Goal: Entertainment & Leisure: Browse casually

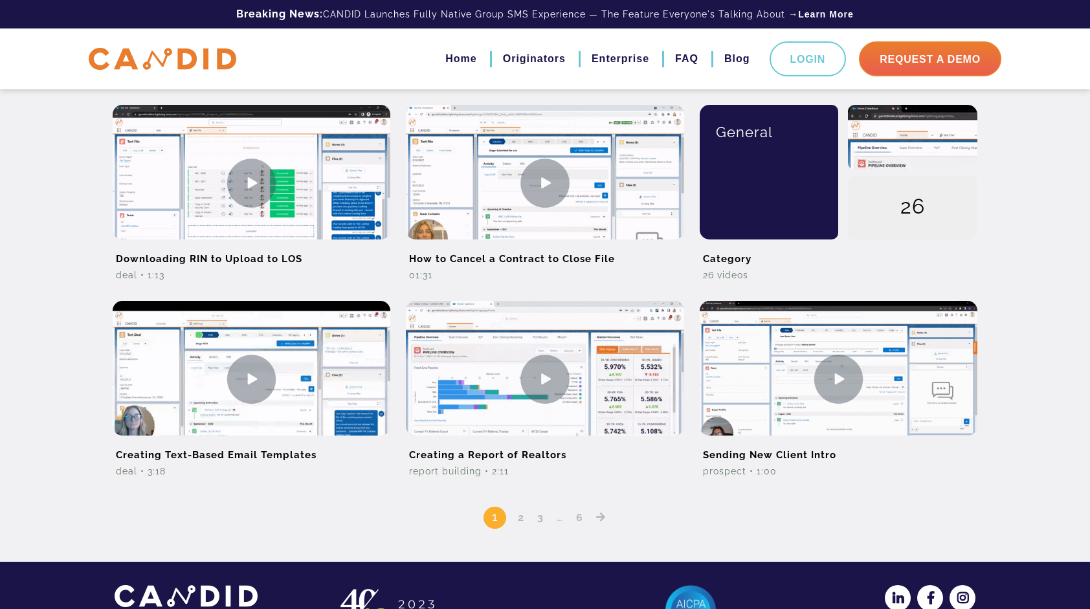
scroll to position [938, 0]
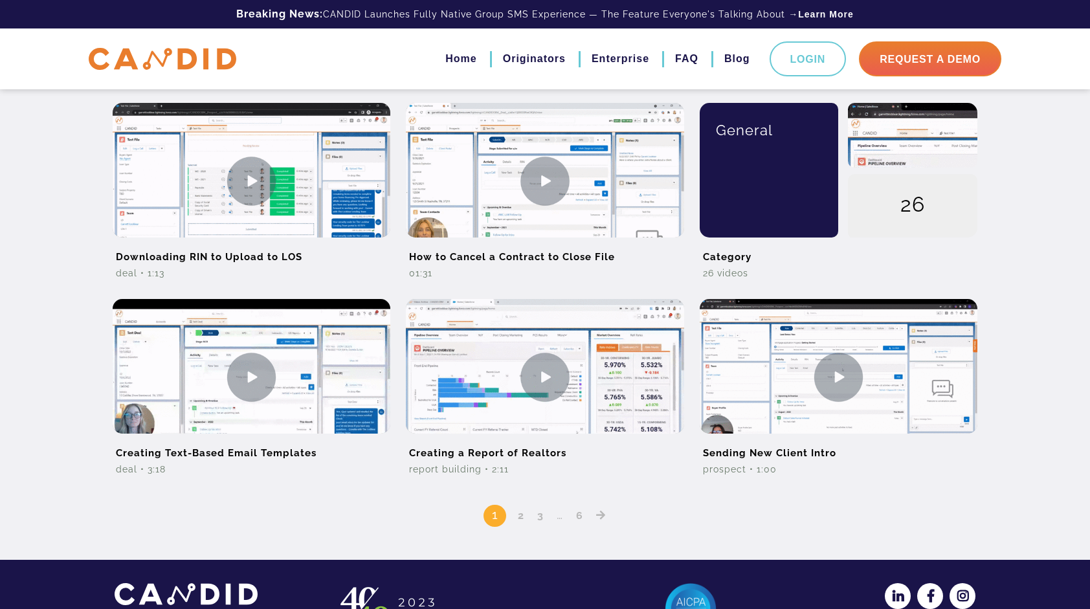
click at [518, 518] on link "2" at bounding box center [521, 515] width 16 height 12
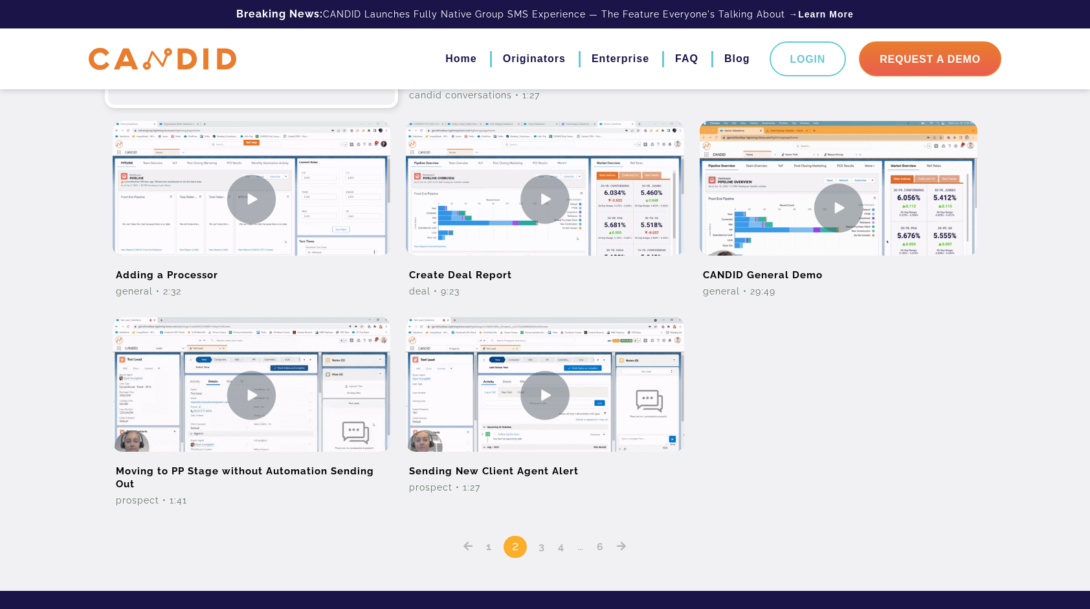
scroll to position [952, 0]
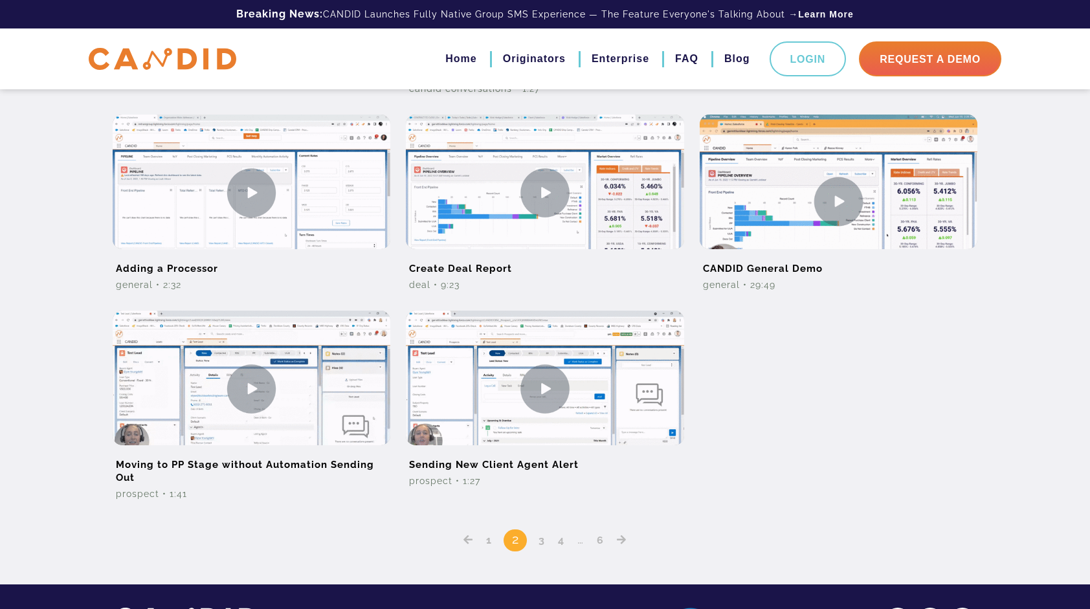
click at [542, 537] on link "3" at bounding box center [542, 540] width 16 height 12
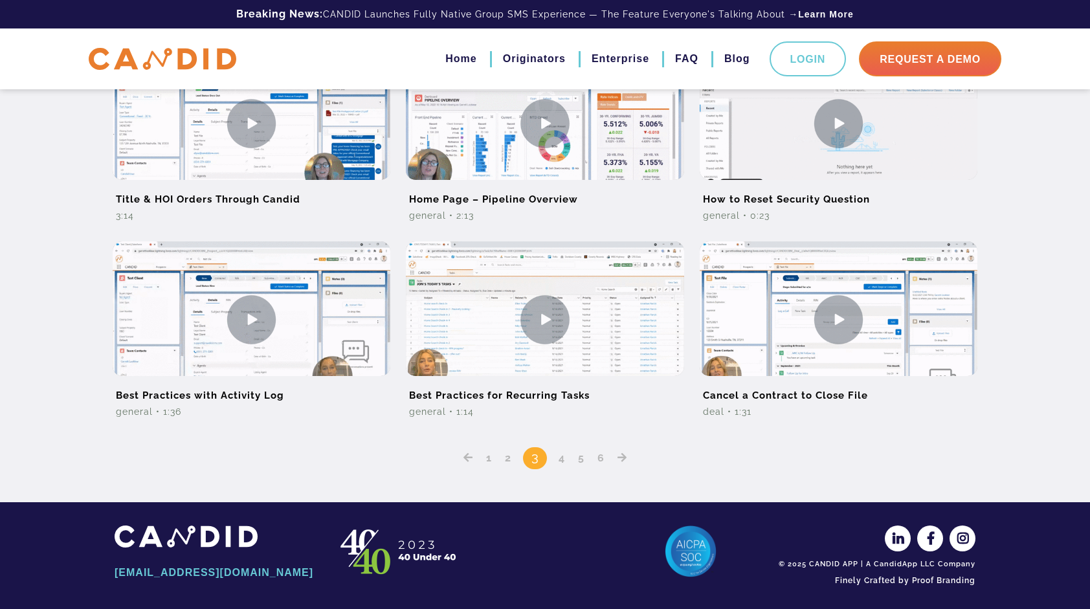
scroll to position [801, 0]
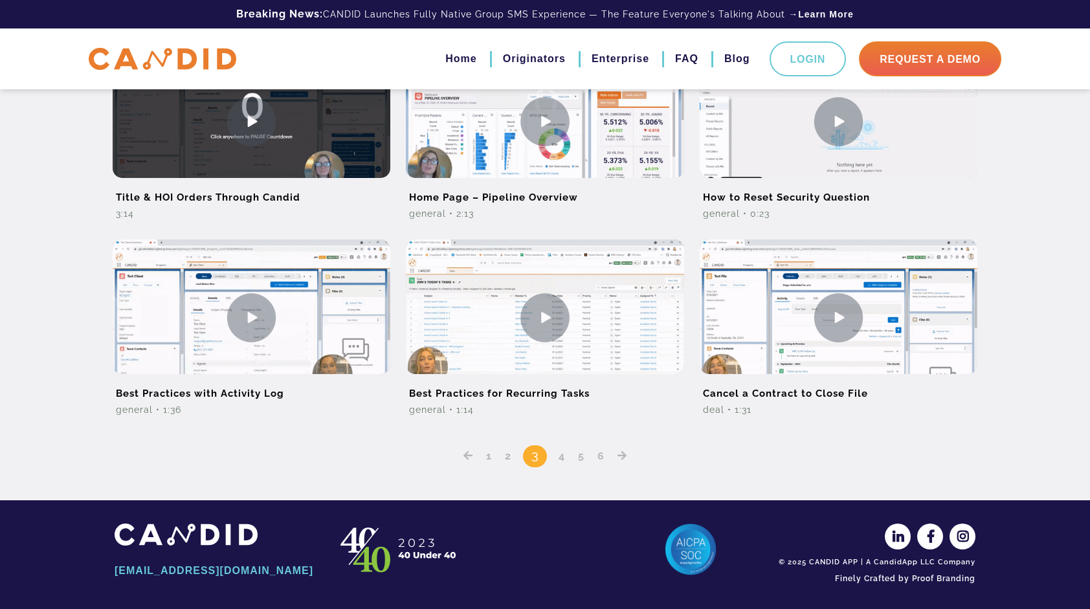
click at [560, 457] on link "4" at bounding box center [562, 456] width 16 height 12
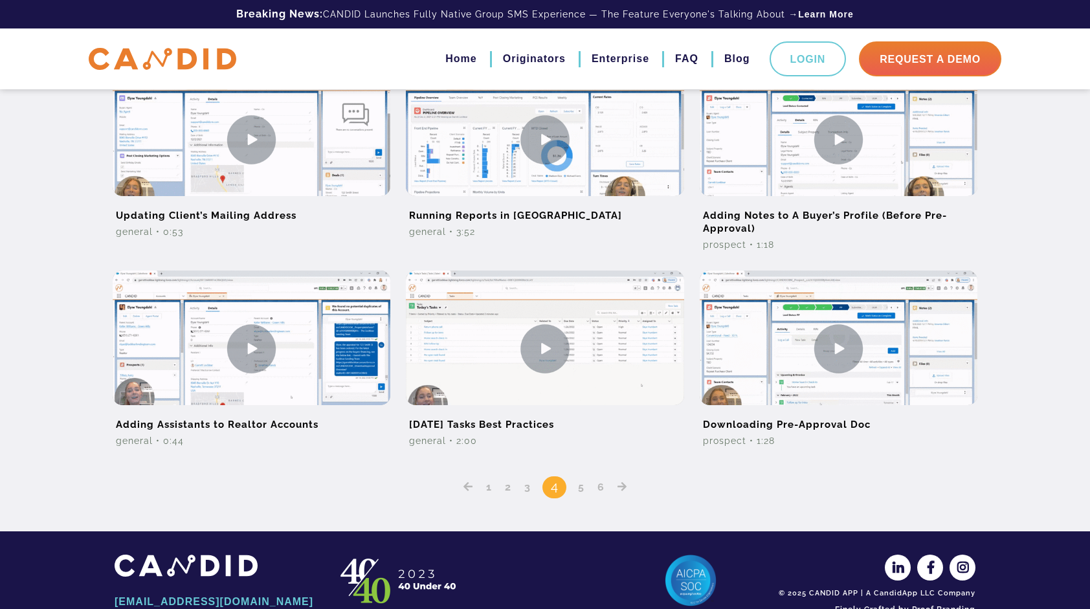
scroll to position [791, 0]
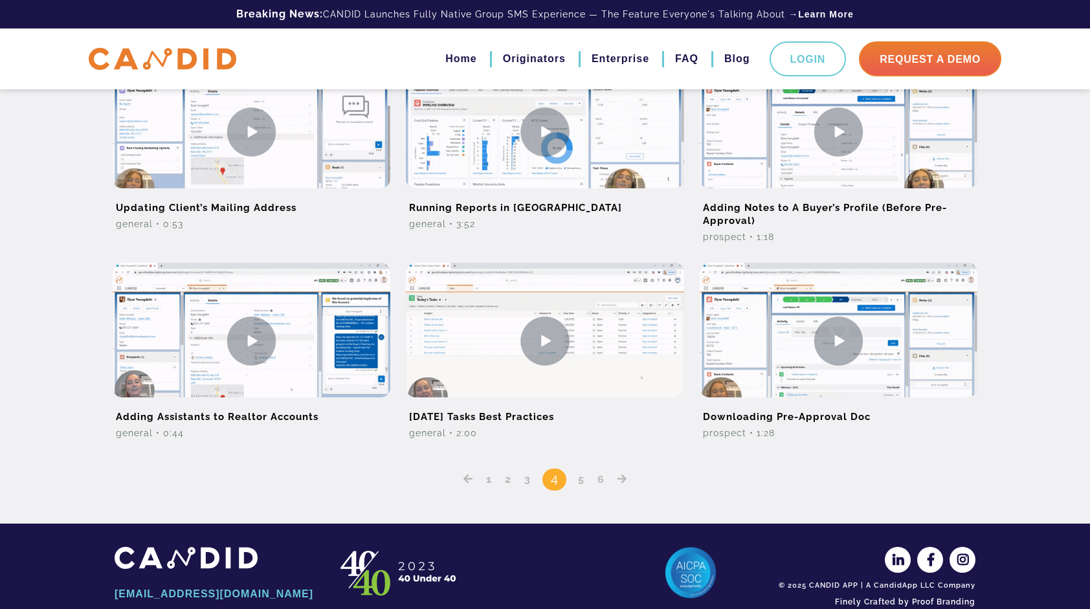
click at [577, 481] on link "5" at bounding box center [582, 479] width 16 height 12
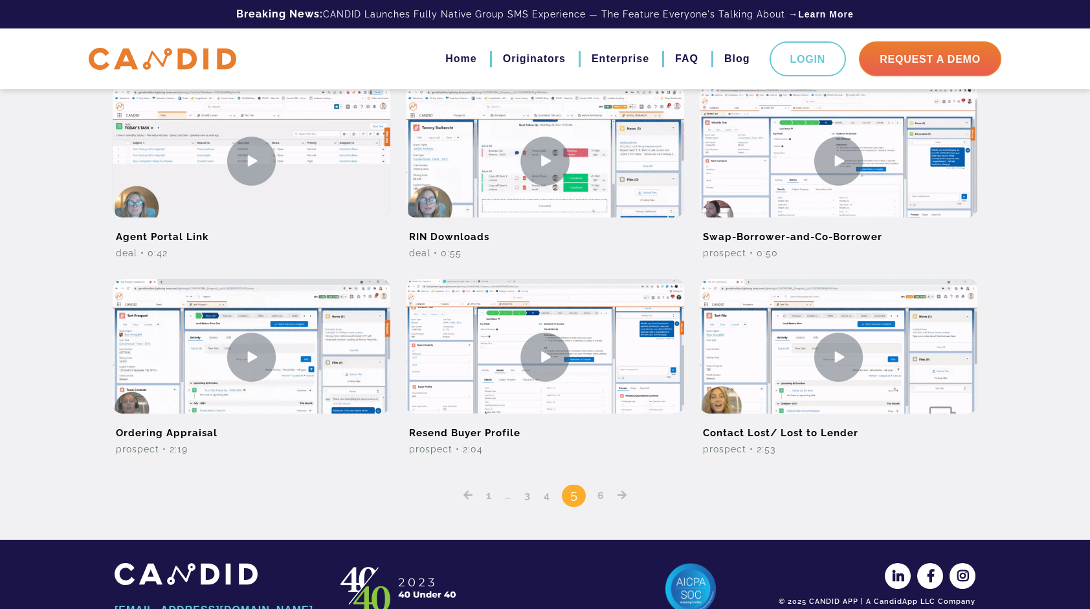
scroll to position [776, 0]
click at [601, 496] on link "6" at bounding box center [601, 495] width 16 height 12
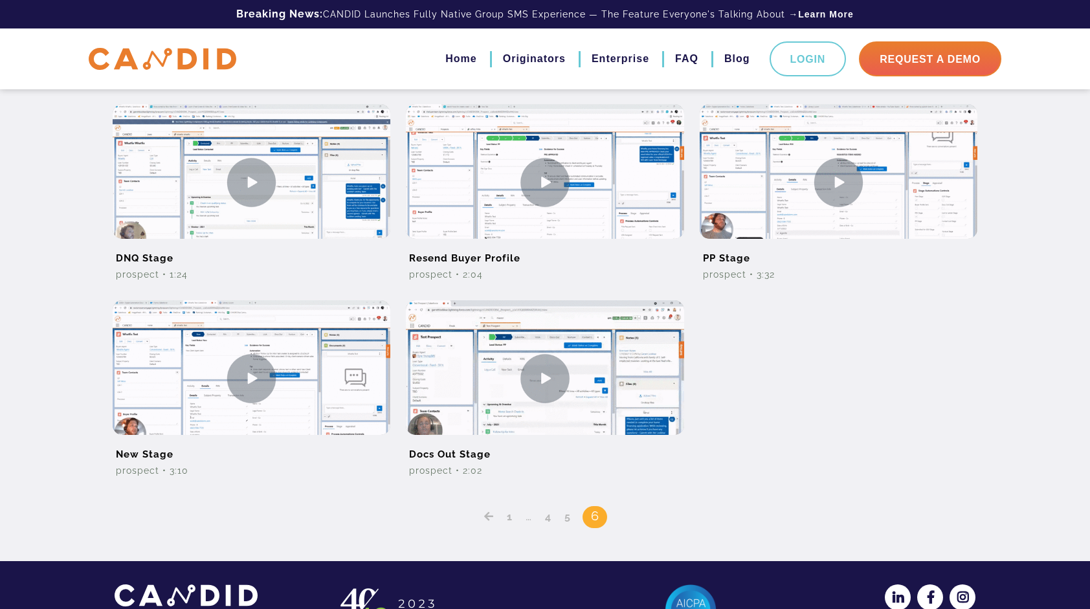
scroll to position [350, 0]
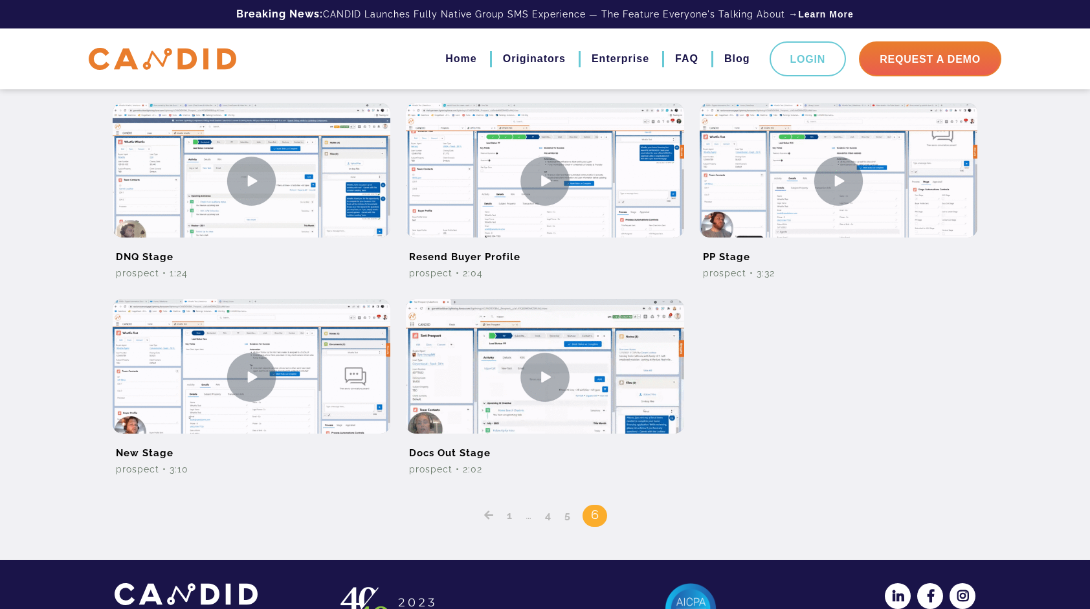
click at [565, 517] on link "5" at bounding box center [568, 515] width 16 height 12
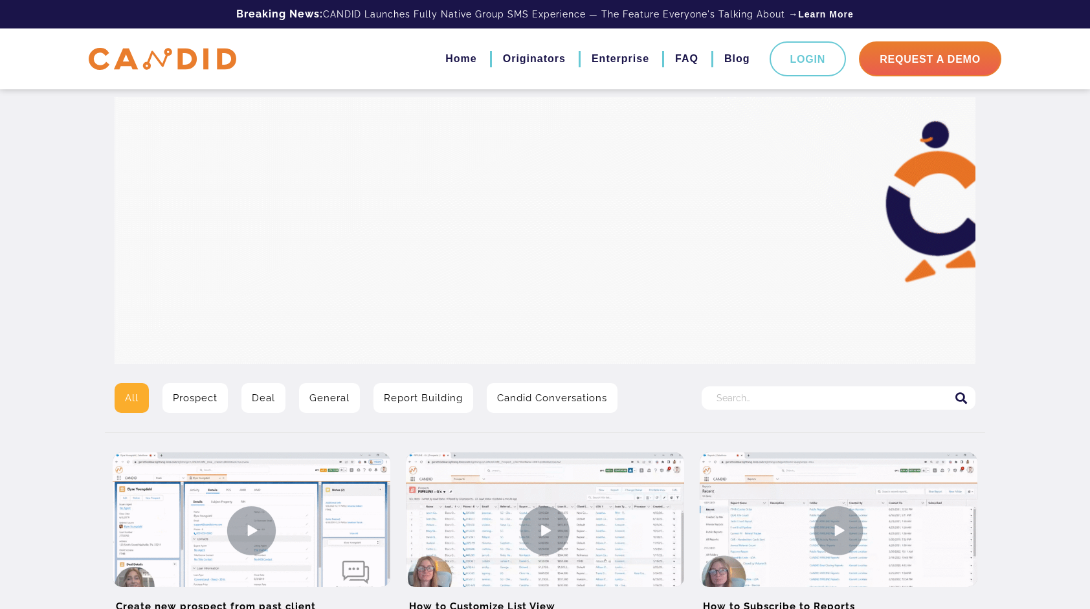
scroll to position [166, 0]
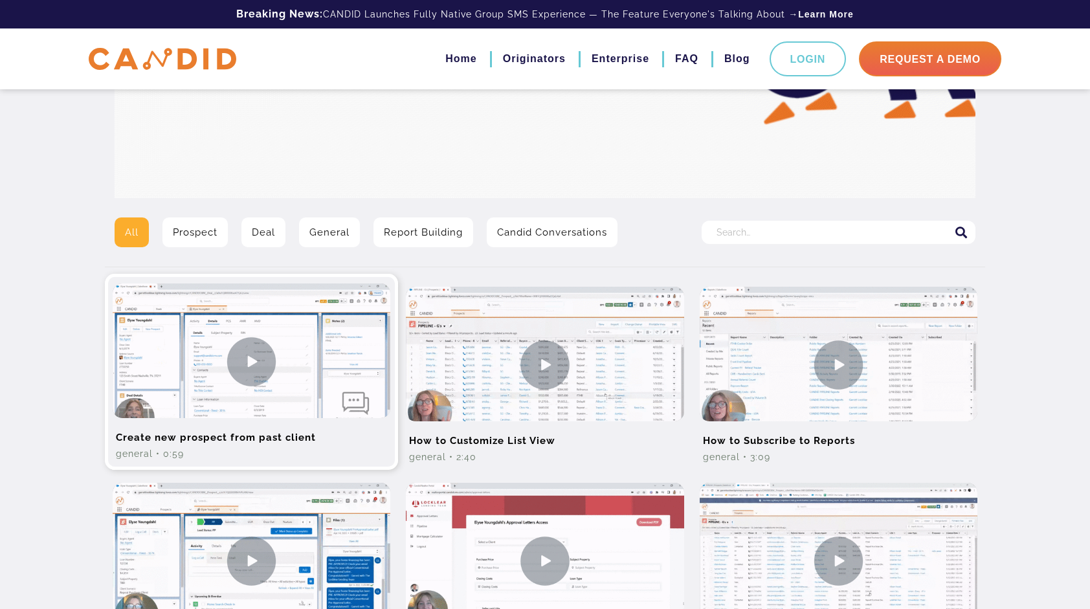
click at [276, 405] on img at bounding box center [252, 362] width 278 height 156
